Goal: Information Seeking & Learning: Learn about a topic

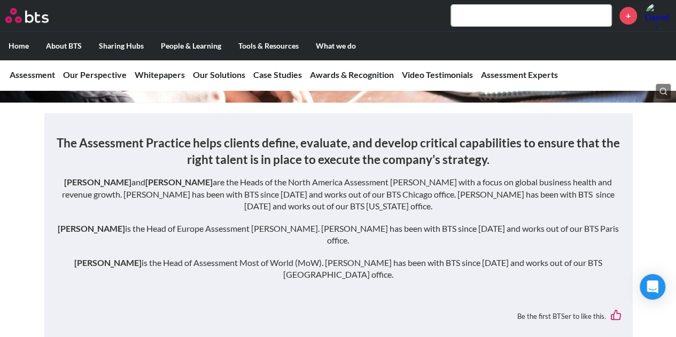
scroll to position [160, 0]
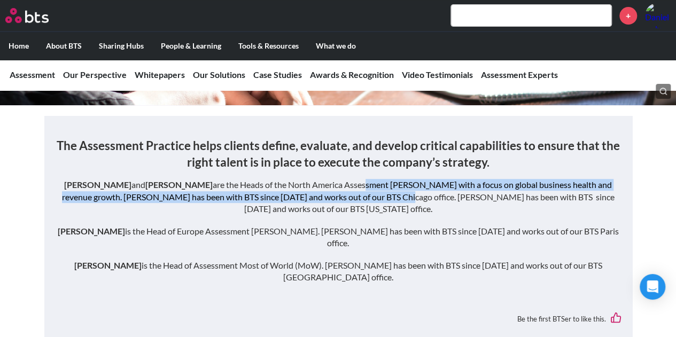
click at [354, 193] on div "The Assessment Practice helps clients define, evaluate, and develop critical ca…" at bounding box center [338, 215] width 566 height 157
click at [354, 193] on p "[PERSON_NAME] and [PERSON_NAME] are the Heads of the North America Assessment […" at bounding box center [338, 197] width 566 height 36
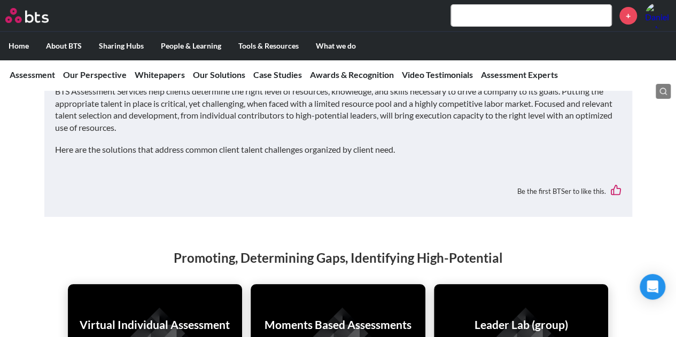
scroll to position [2083, 0]
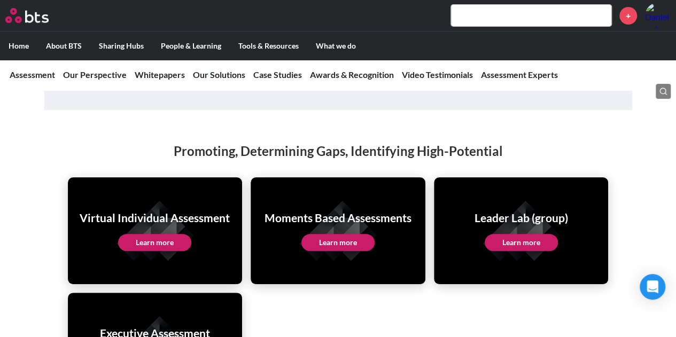
click at [165, 234] on link "Learn more" at bounding box center [154, 242] width 73 height 17
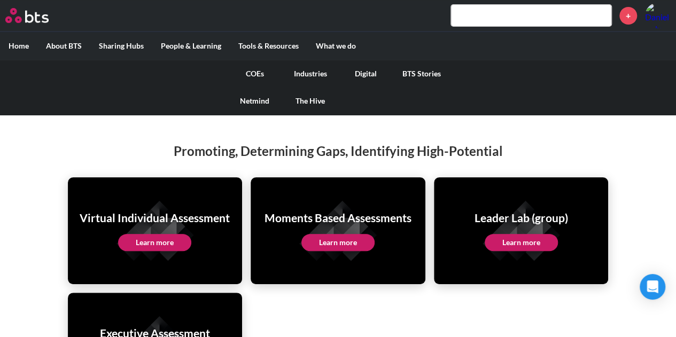
scroll to position [2030, 0]
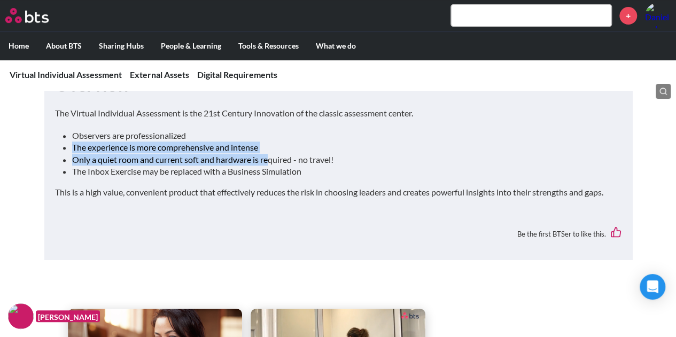
drag, startPoint x: 233, startPoint y: 140, endPoint x: 271, endPoint y: 159, distance: 41.6
click at [271, 159] on ul "Observers are professionalized The experience is more comprehensive and intense…" at bounding box center [342, 154] width 541 height 48
click at [271, 159] on li "Only a quiet room and current soft and hardware is required - no travel!" at bounding box center [342, 160] width 541 height 12
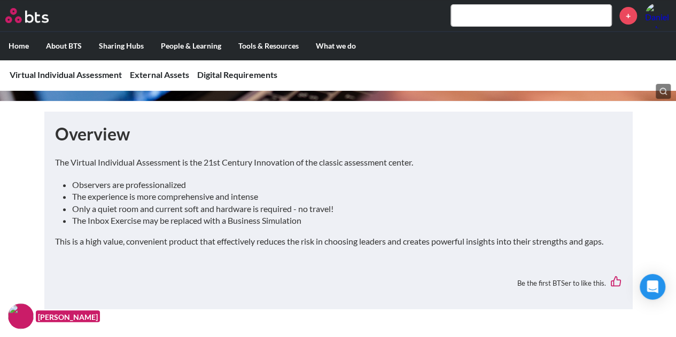
scroll to position [160, 0]
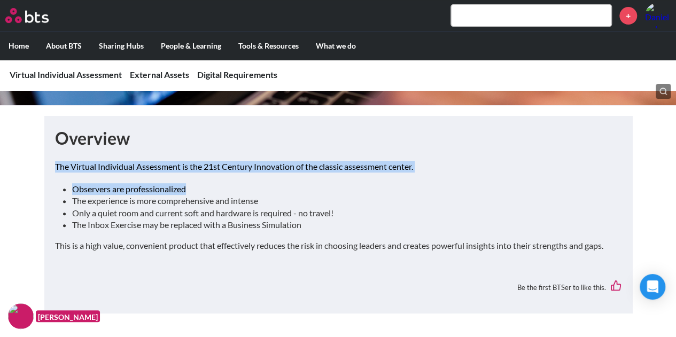
drag, startPoint x: 201, startPoint y: 153, endPoint x: 237, endPoint y: 174, distance: 41.6
click at [237, 174] on div "Overview The Virtual Individual Assessment is the 21st Century Innovation of th…" at bounding box center [338, 215] width 566 height 176
click at [237, 174] on div "The Virtual Individual Assessment is the 21st Century Innovation of the classic…" at bounding box center [338, 211] width 566 height 101
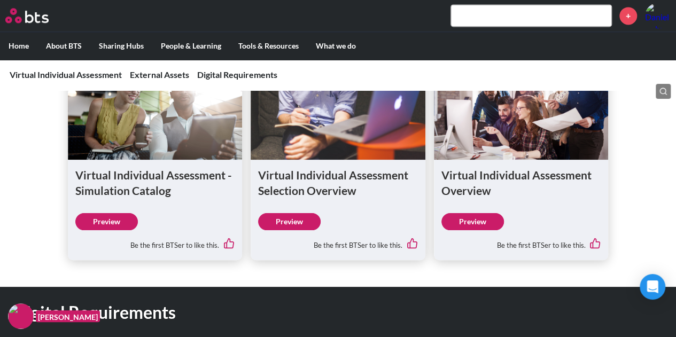
scroll to position [855, 0]
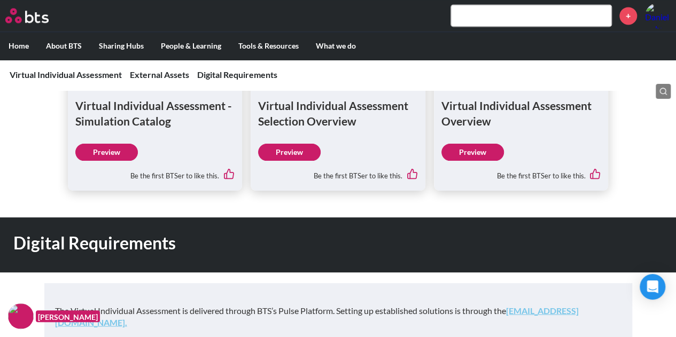
click at [296, 153] on link "Preview" at bounding box center [289, 152] width 62 height 17
click at [481, 155] on link "Preview" at bounding box center [472, 152] width 62 height 17
